Goal: Task Accomplishment & Management: Manage account settings

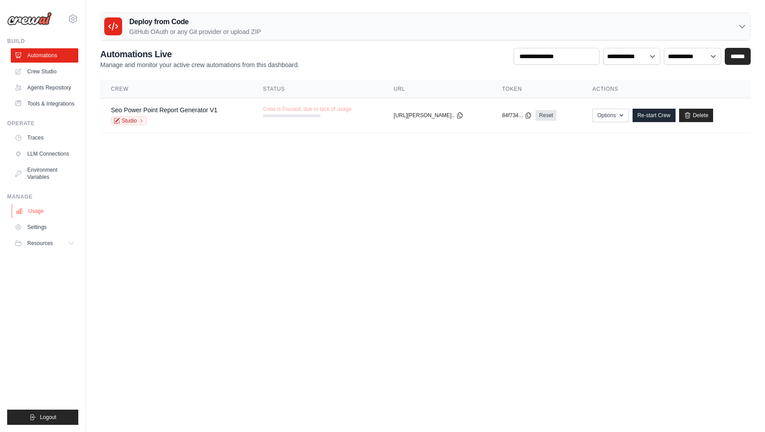
click at [48, 204] on link "Usage" at bounding box center [46, 211] width 68 height 14
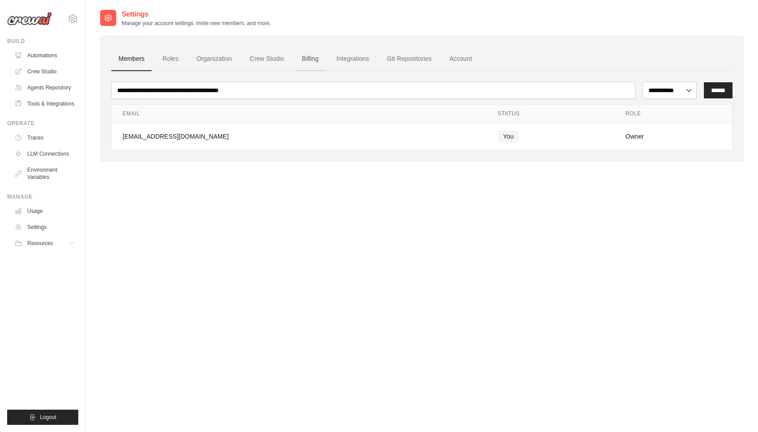
click at [302, 64] on link "Billing" at bounding box center [310, 59] width 31 height 24
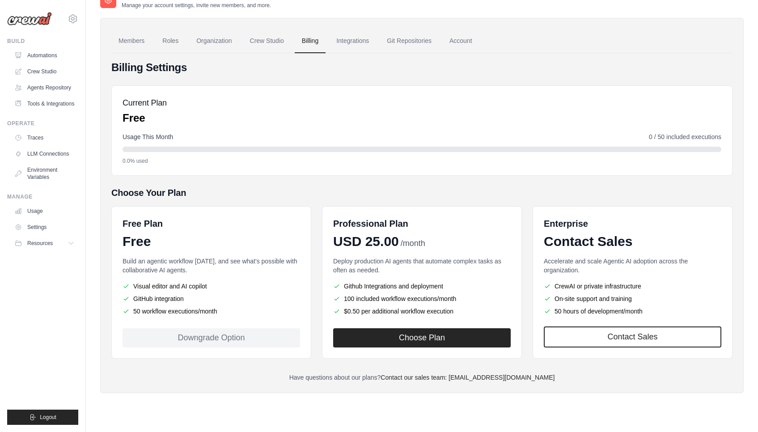
scroll to position [18, 0]
click at [266, 341] on div "Downgrade Option" at bounding box center [212, 337] width 178 height 19
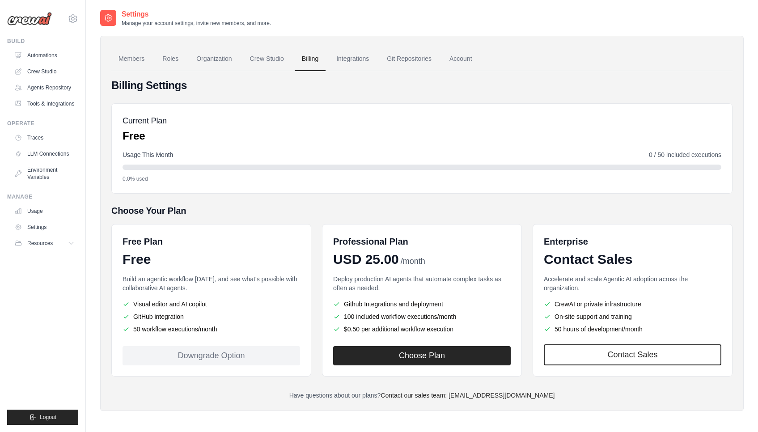
scroll to position [0, 0]
